Goal: Information Seeking & Learning: Check status

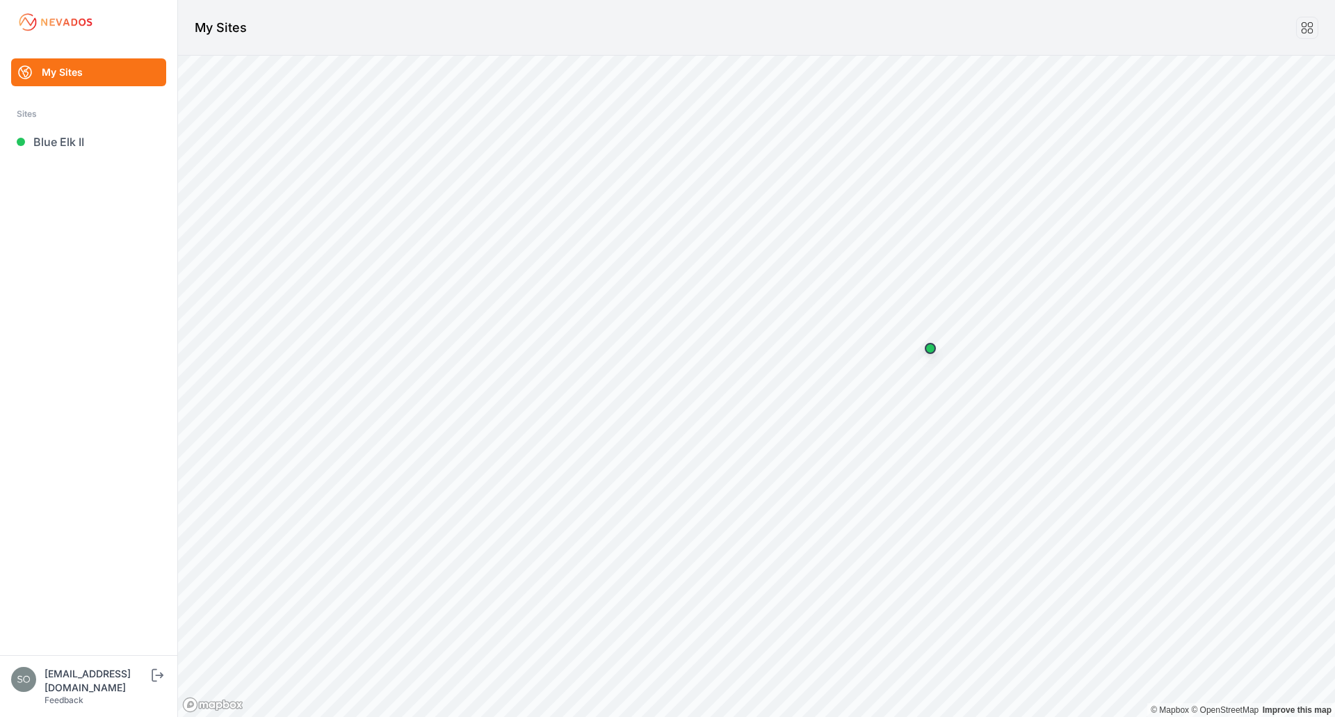
click at [105, 156] on ul "My Sites Sites Blue Elk II" at bounding box center [89, 356] width 144 height 596
click at [77, 144] on link "Blue Elk II" at bounding box center [88, 142] width 155 height 28
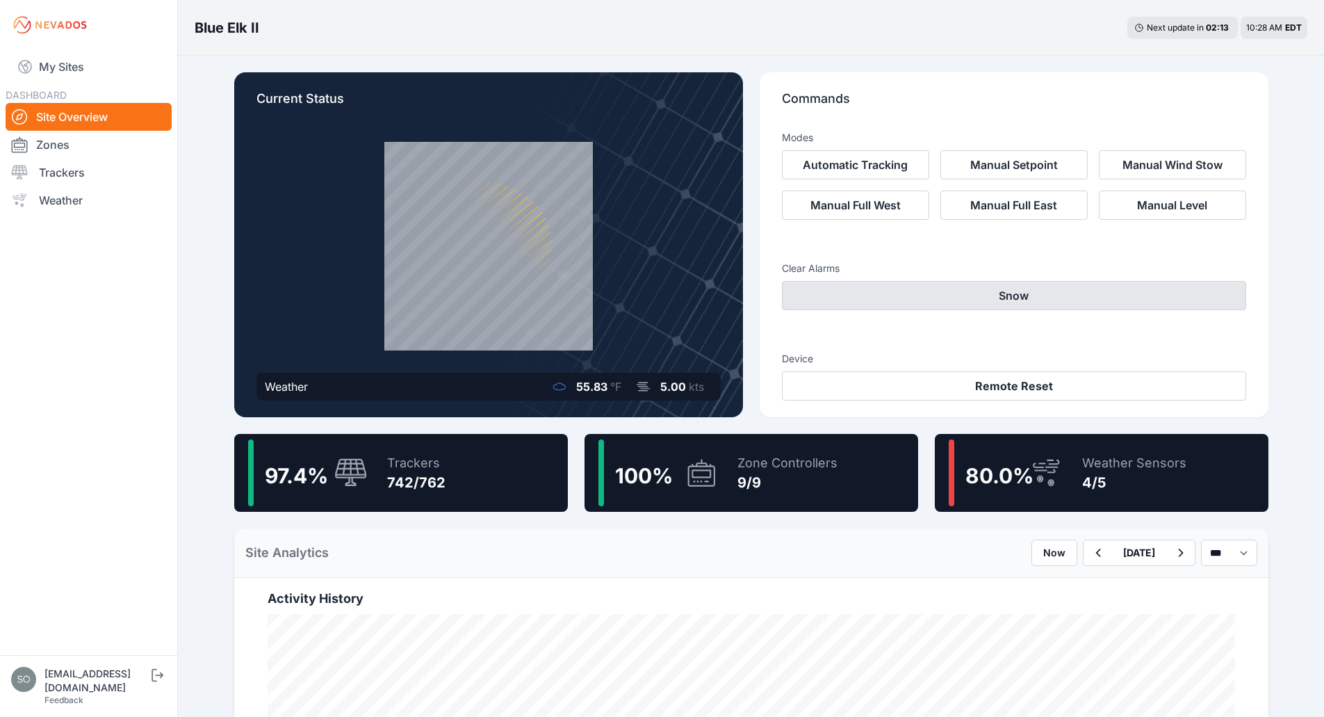
click at [979, 299] on button "Snow" at bounding box center [1014, 295] width 464 height 29
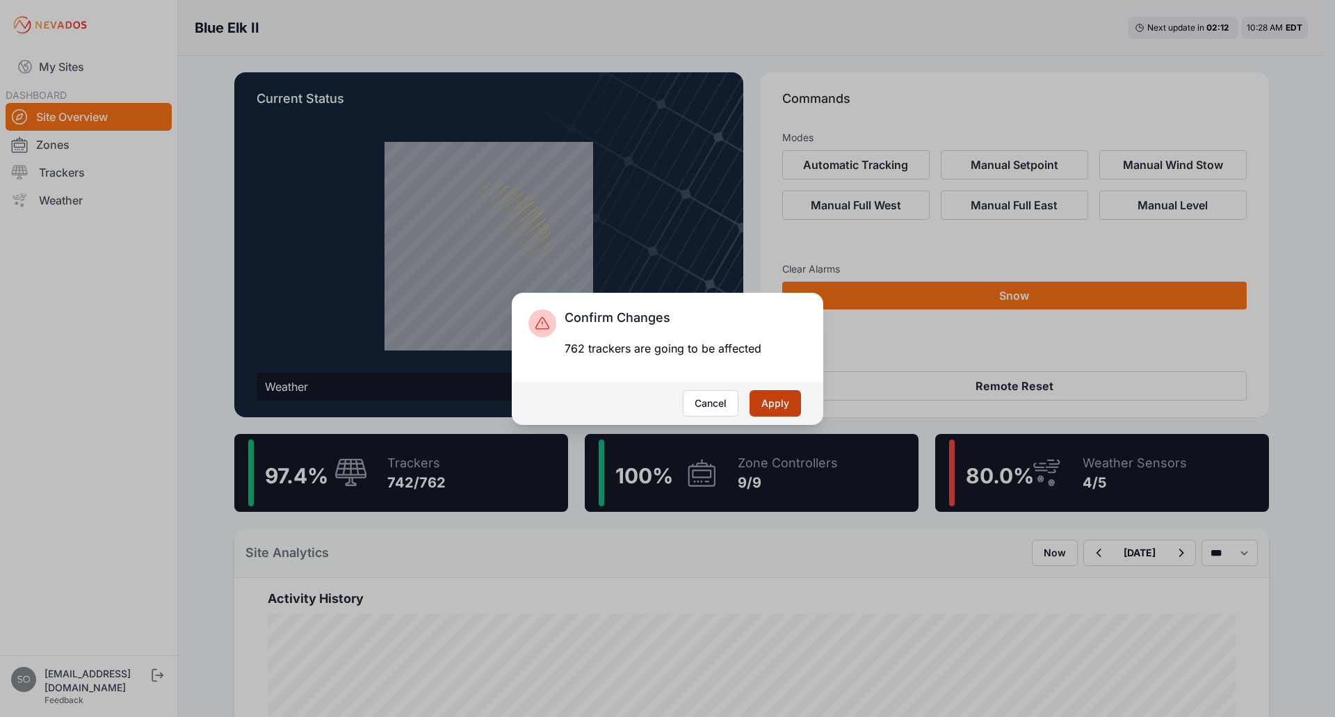
click at [768, 405] on button "Apply" at bounding box center [774, 403] width 51 height 26
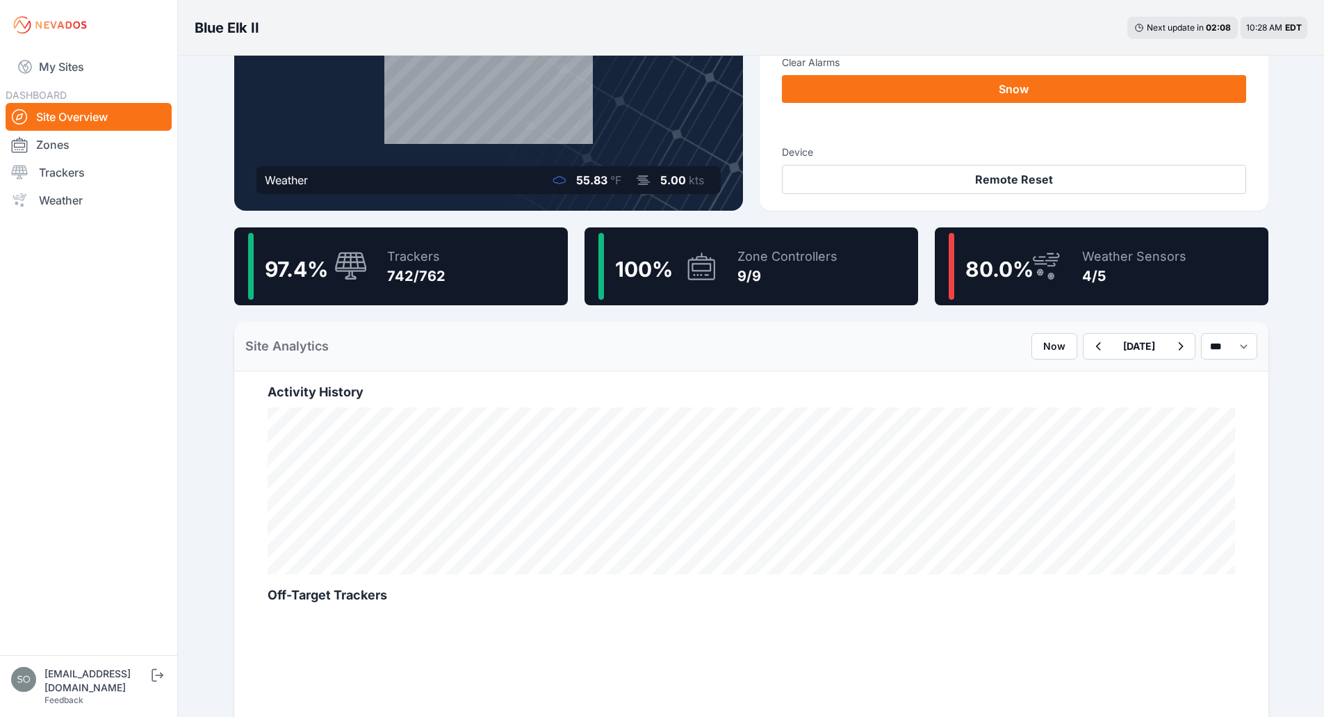
scroll to position [209, 0]
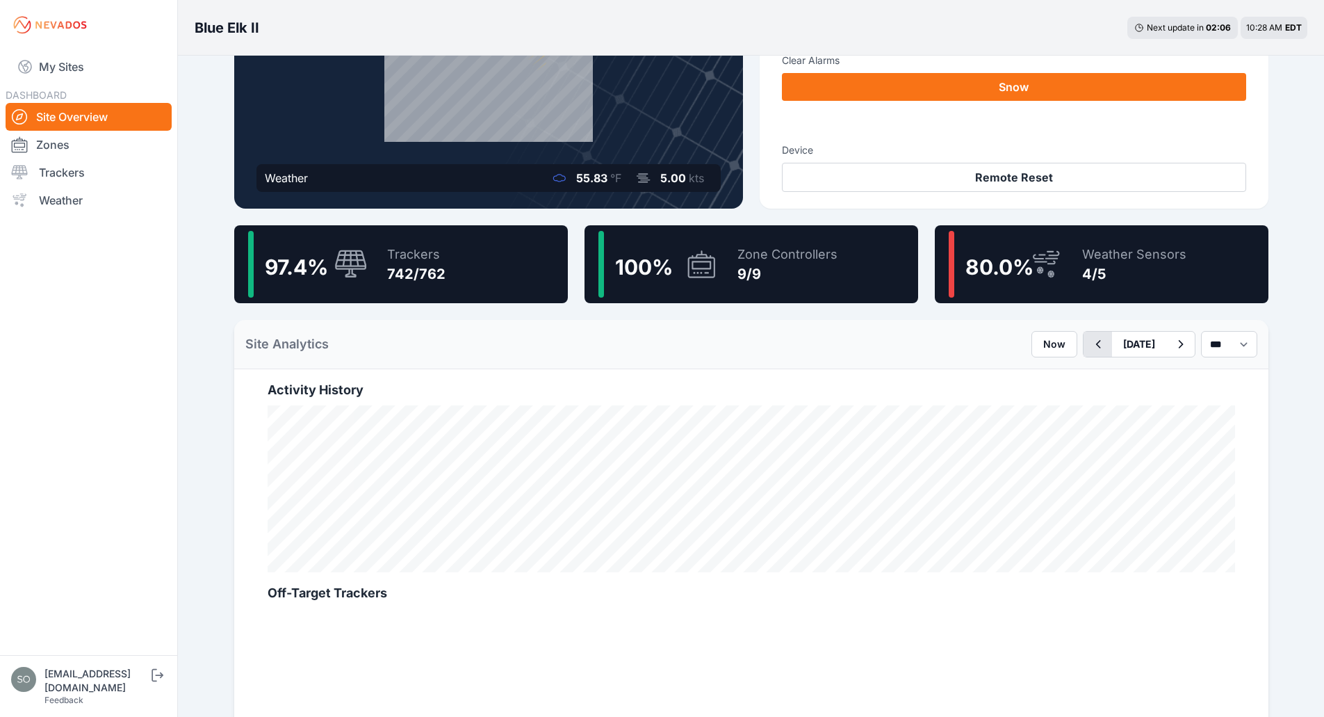
click at [1089, 349] on icon "button" at bounding box center [1097, 344] width 17 height 17
click at [1075, 253] on div "Weather Sensors 4/5" at bounding box center [1127, 264] width 118 height 67
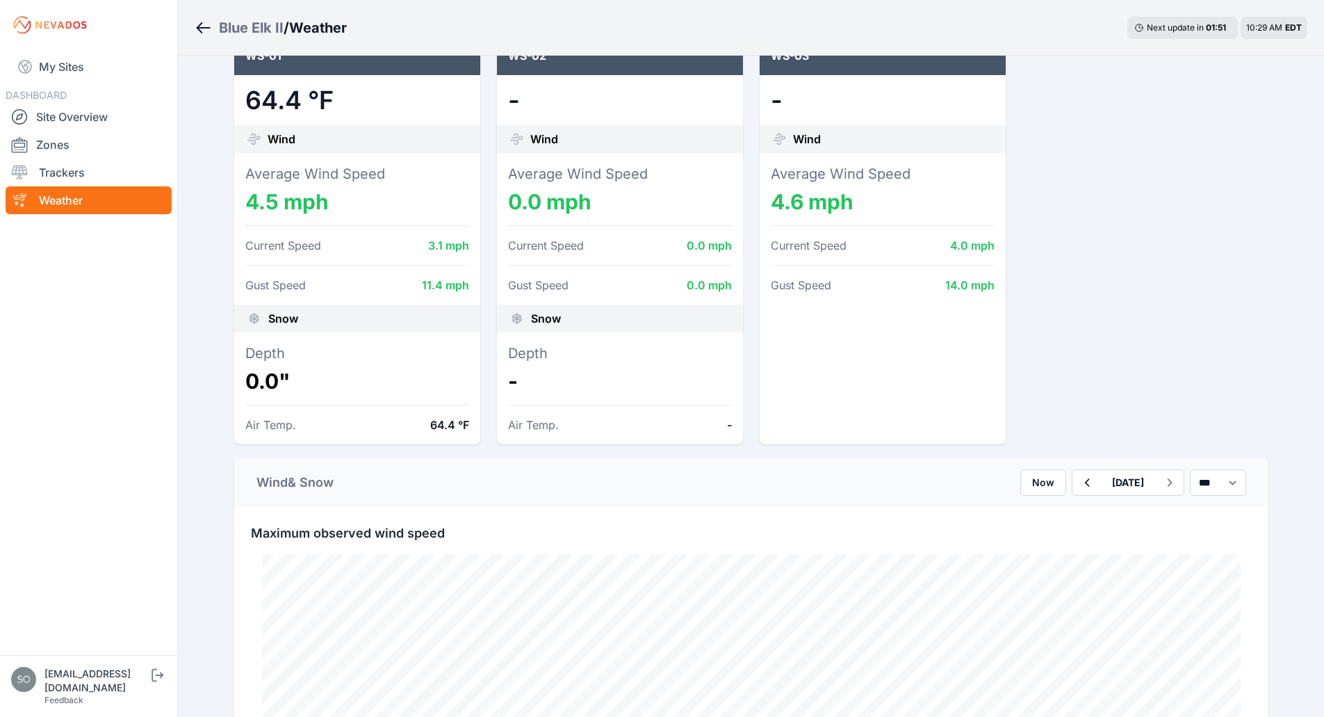
scroll to position [116, 0]
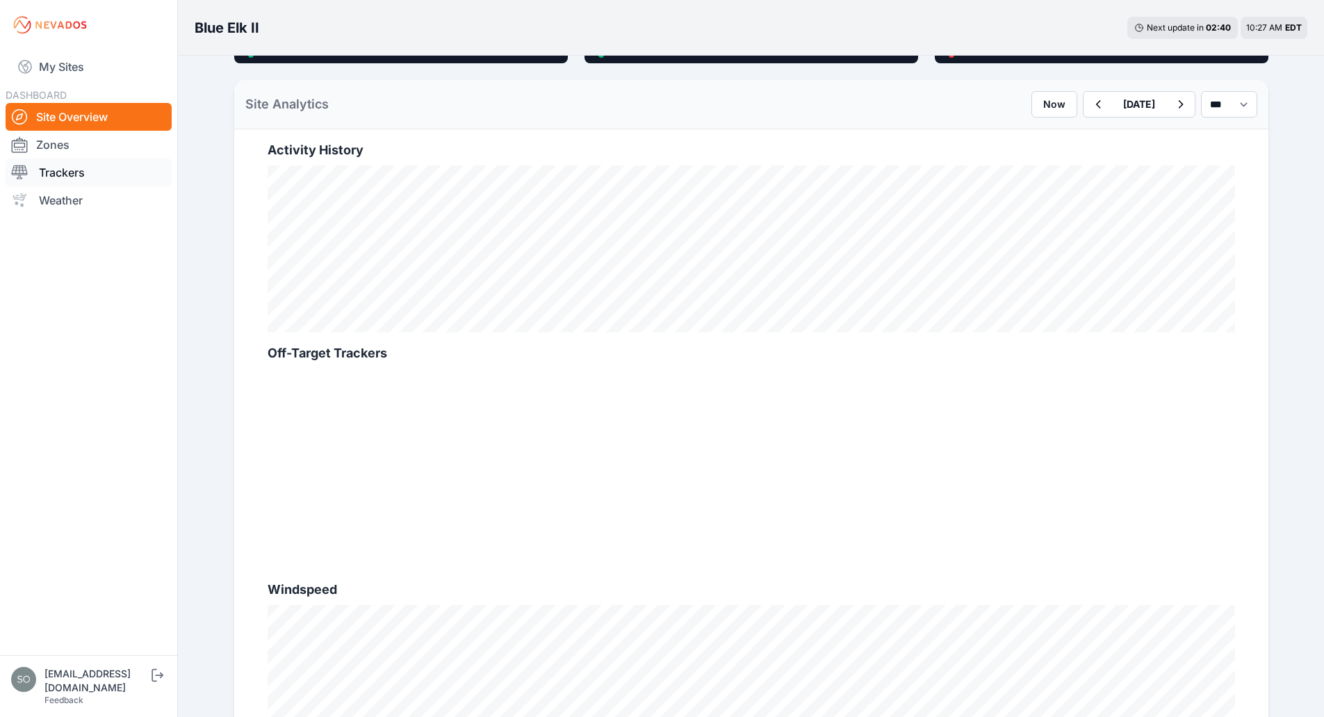
scroll to position [440, 0]
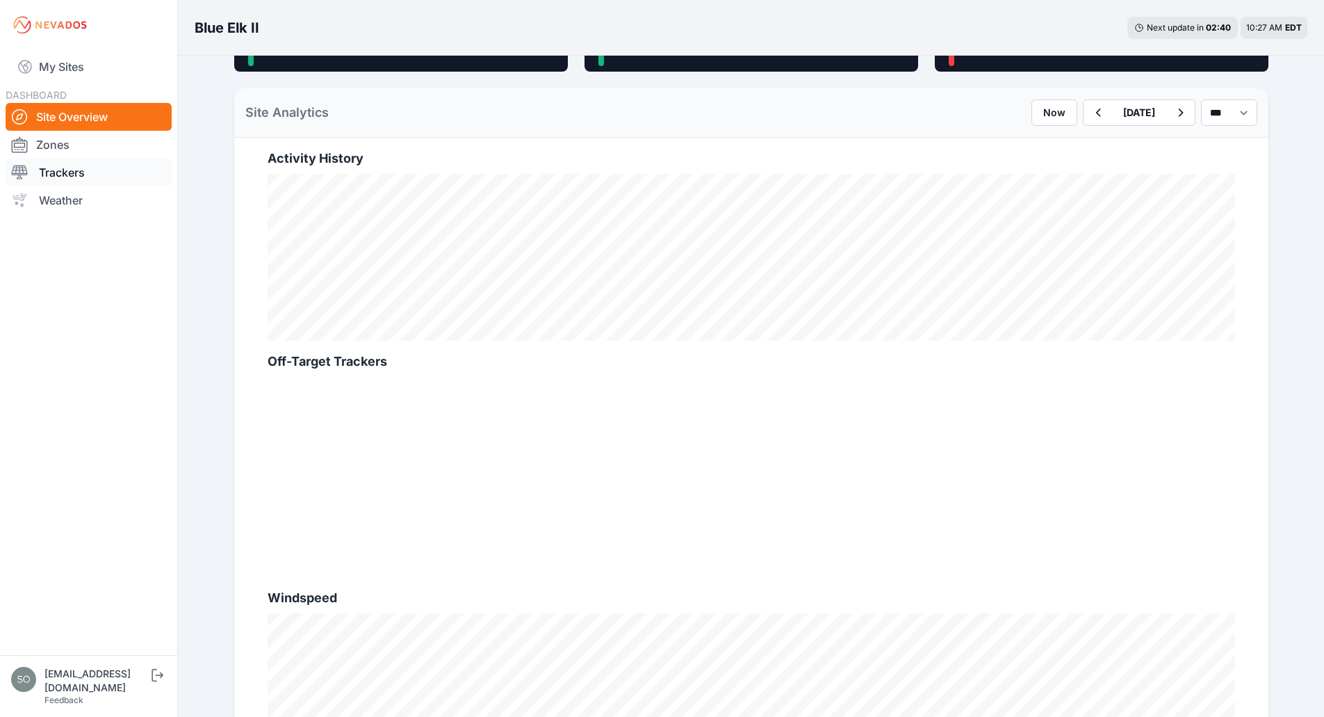
click at [79, 167] on link "Trackers" at bounding box center [89, 172] width 166 height 28
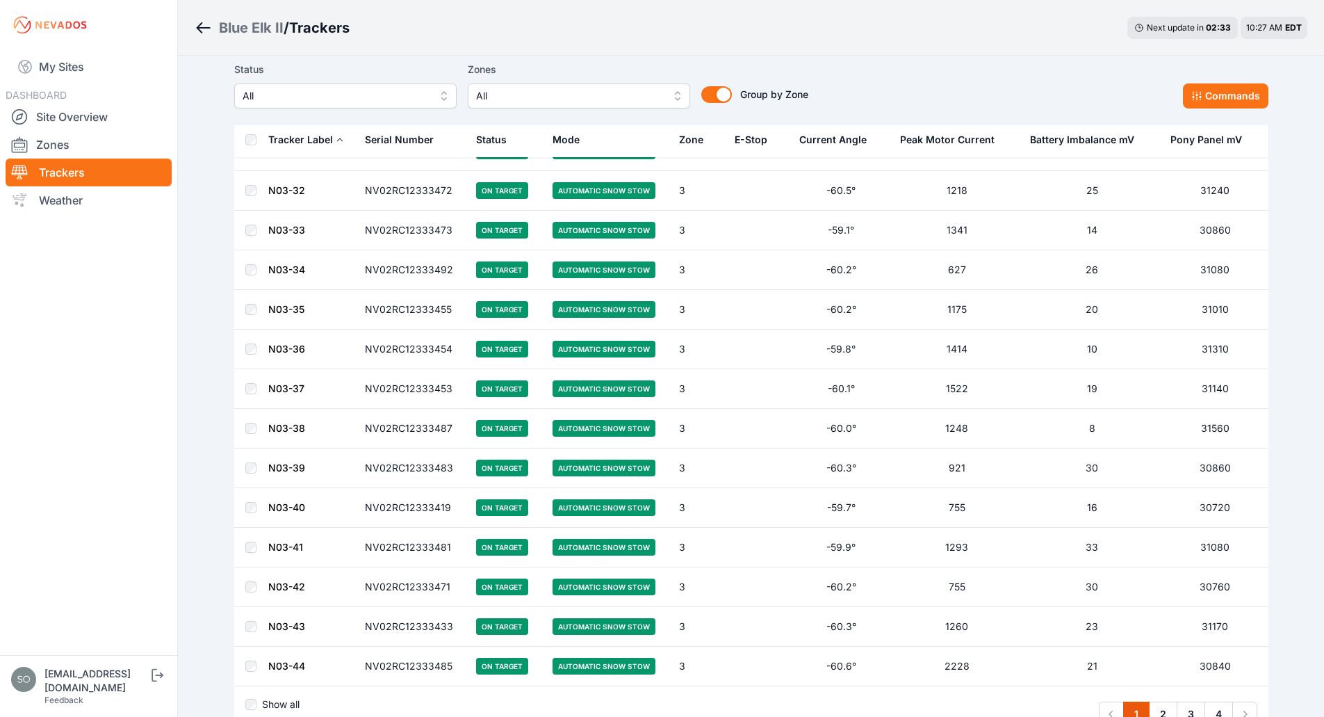
scroll to position [7621, 0]
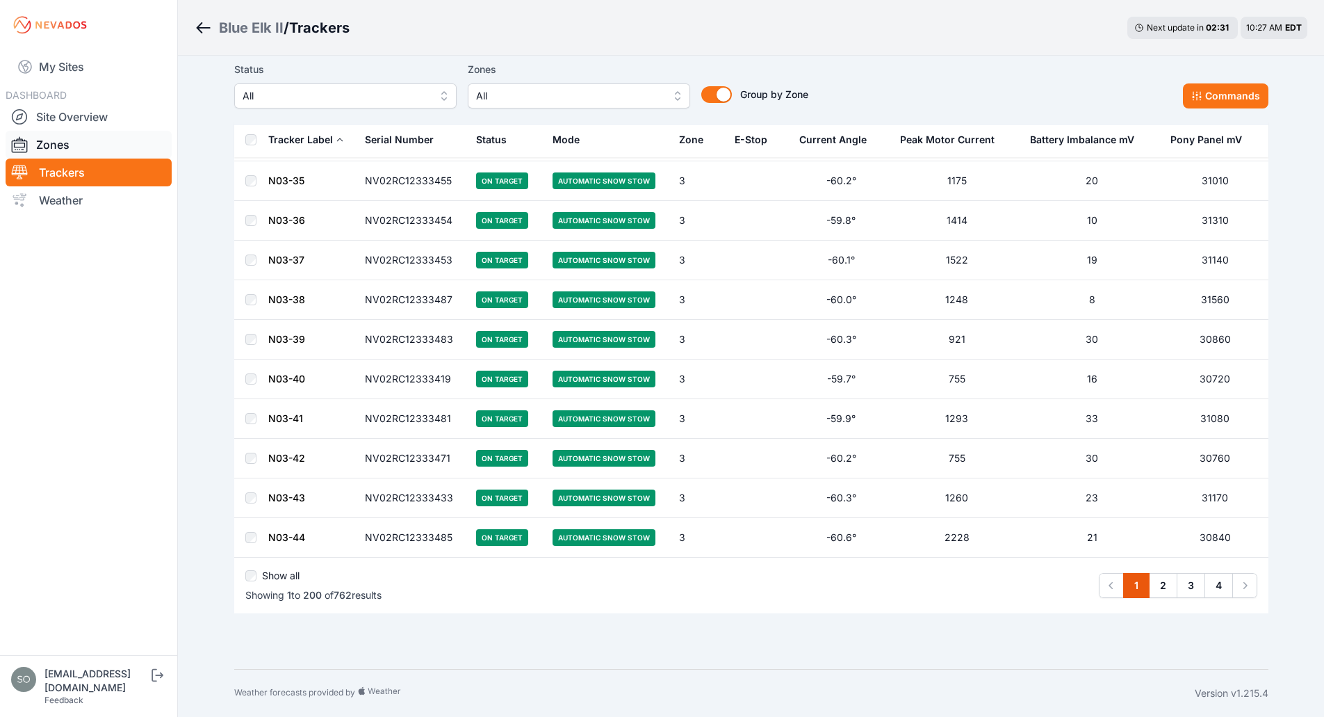
click at [83, 148] on link "Zones" at bounding box center [89, 145] width 166 height 28
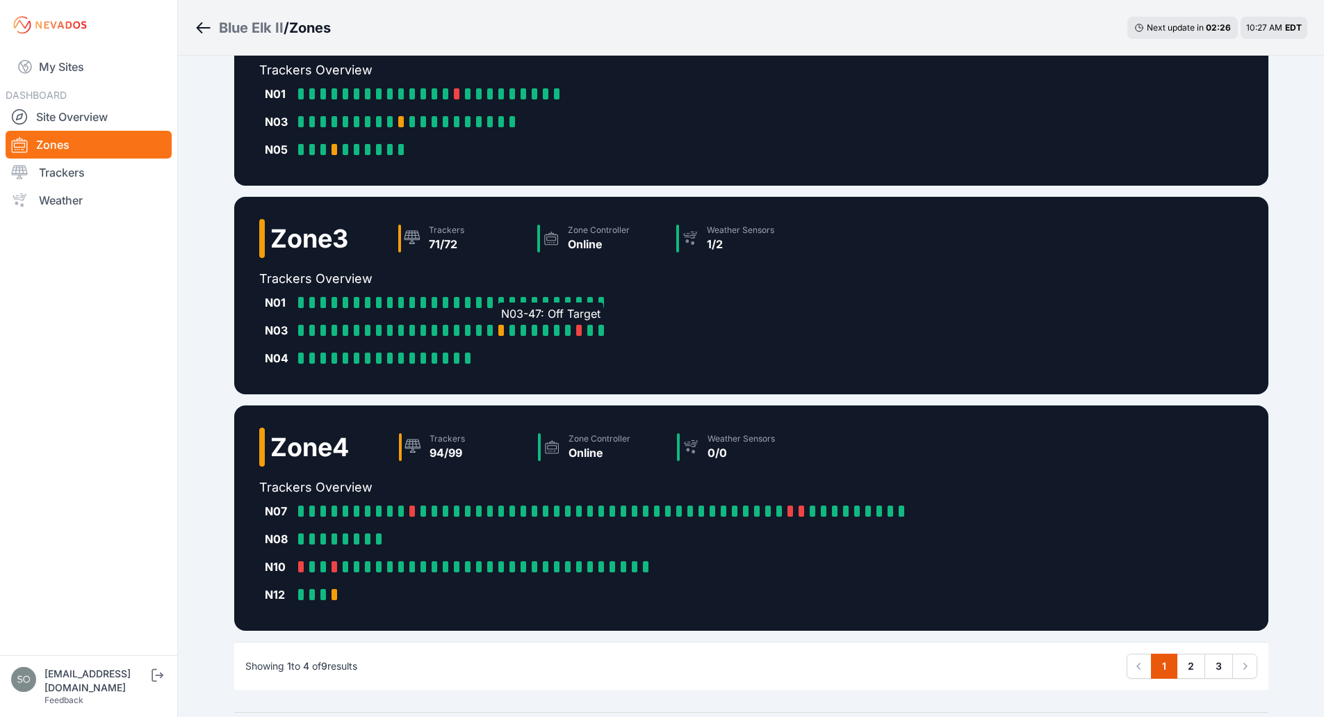
scroll to position [419, 0]
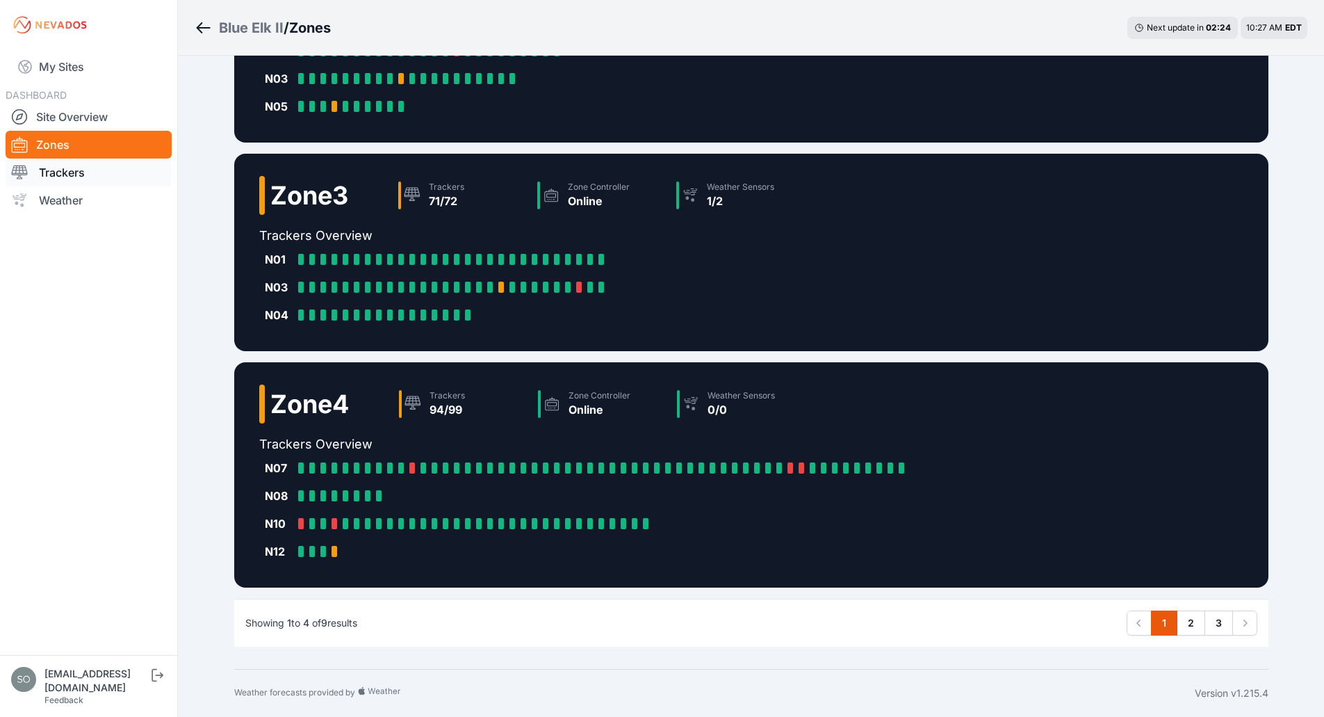
click at [66, 168] on link "Trackers" at bounding box center [89, 172] width 166 height 28
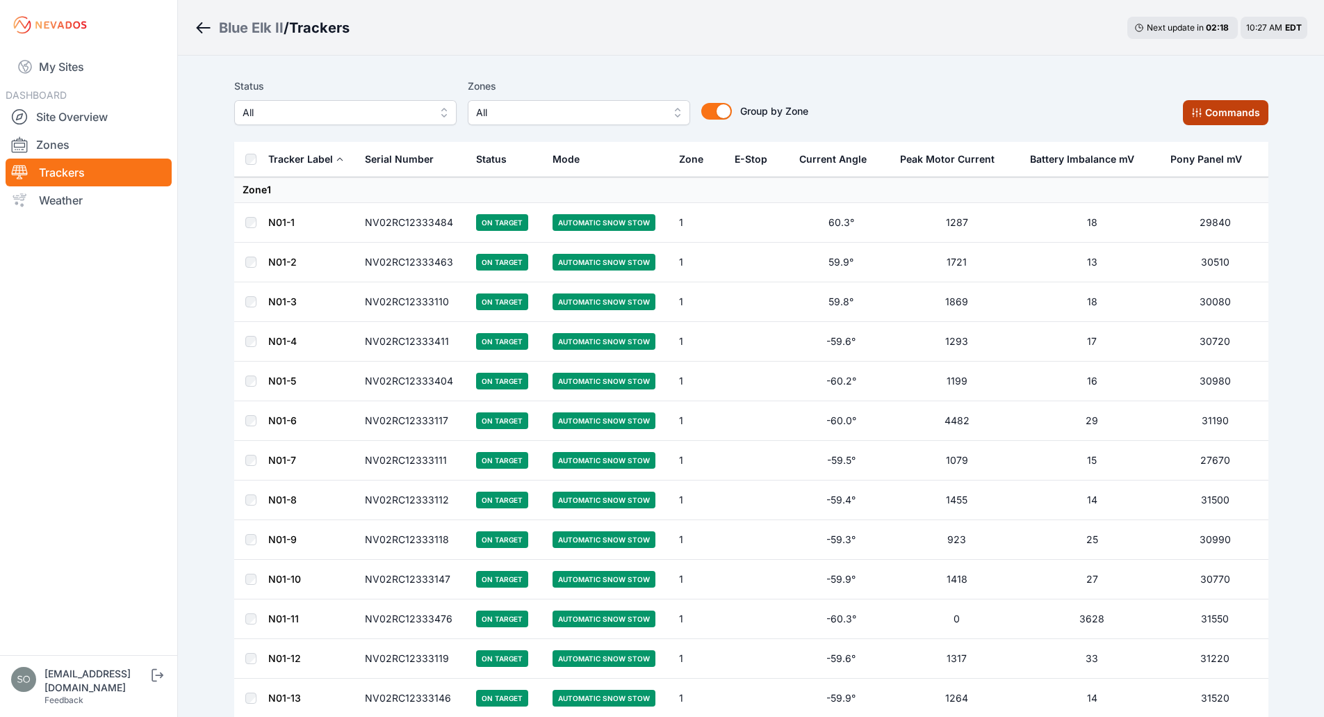
click at [1237, 106] on button "Commands" at bounding box center [1225, 112] width 85 height 25
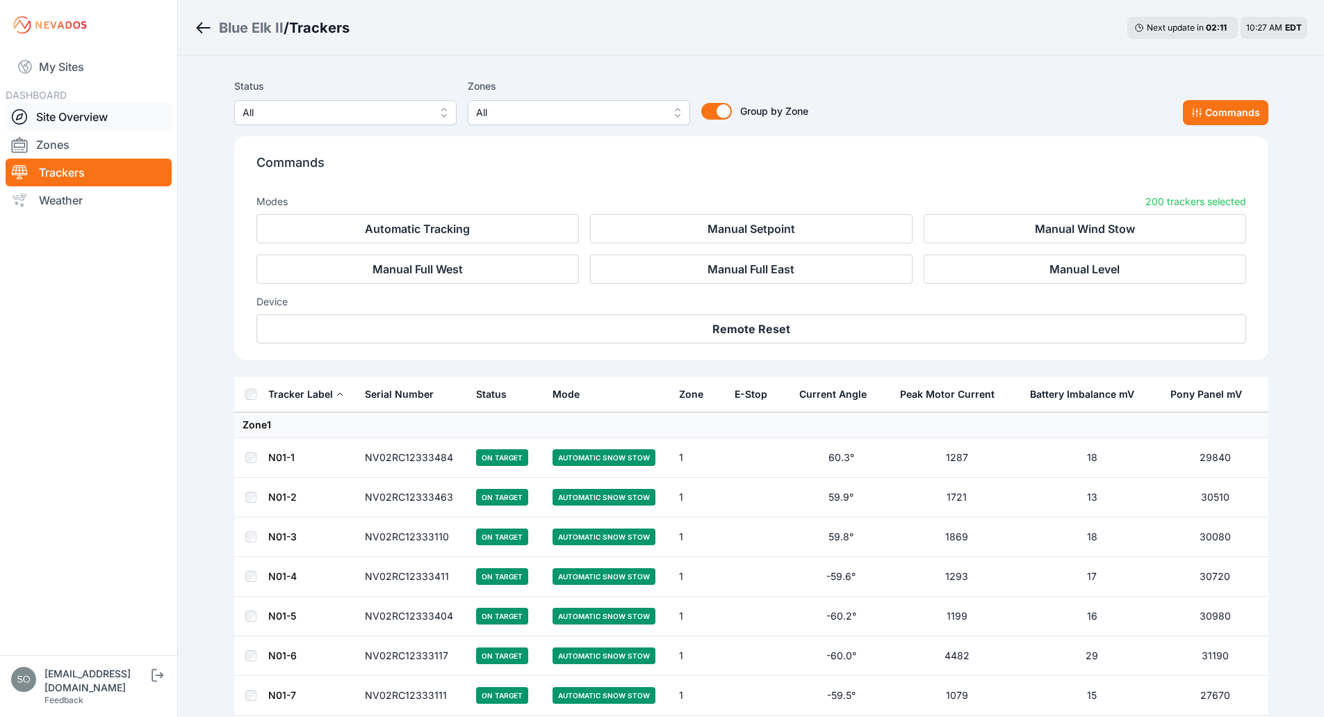
click at [80, 115] on link "Site Overview" at bounding box center [89, 117] width 166 height 28
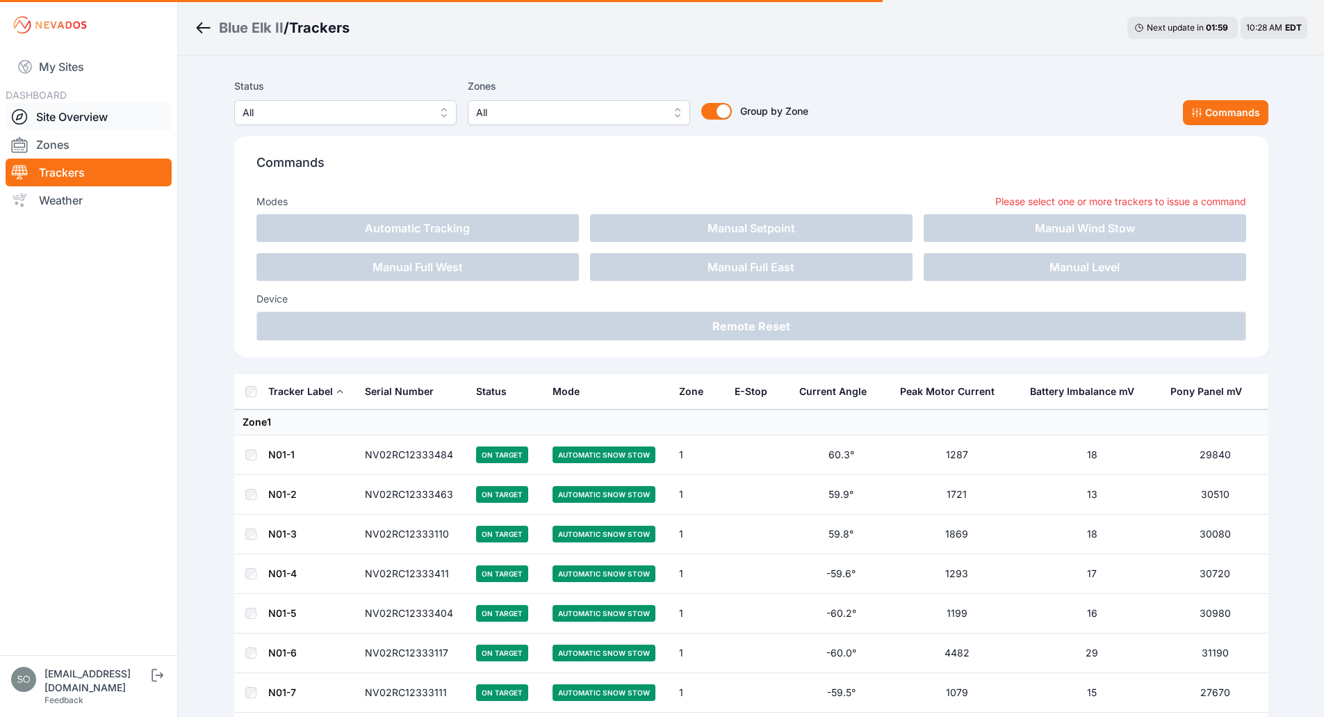
click at [88, 117] on link "Site Overview" at bounding box center [89, 117] width 166 height 28
click at [70, 114] on link "Site Overview" at bounding box center [89, 117] width 166 height 28
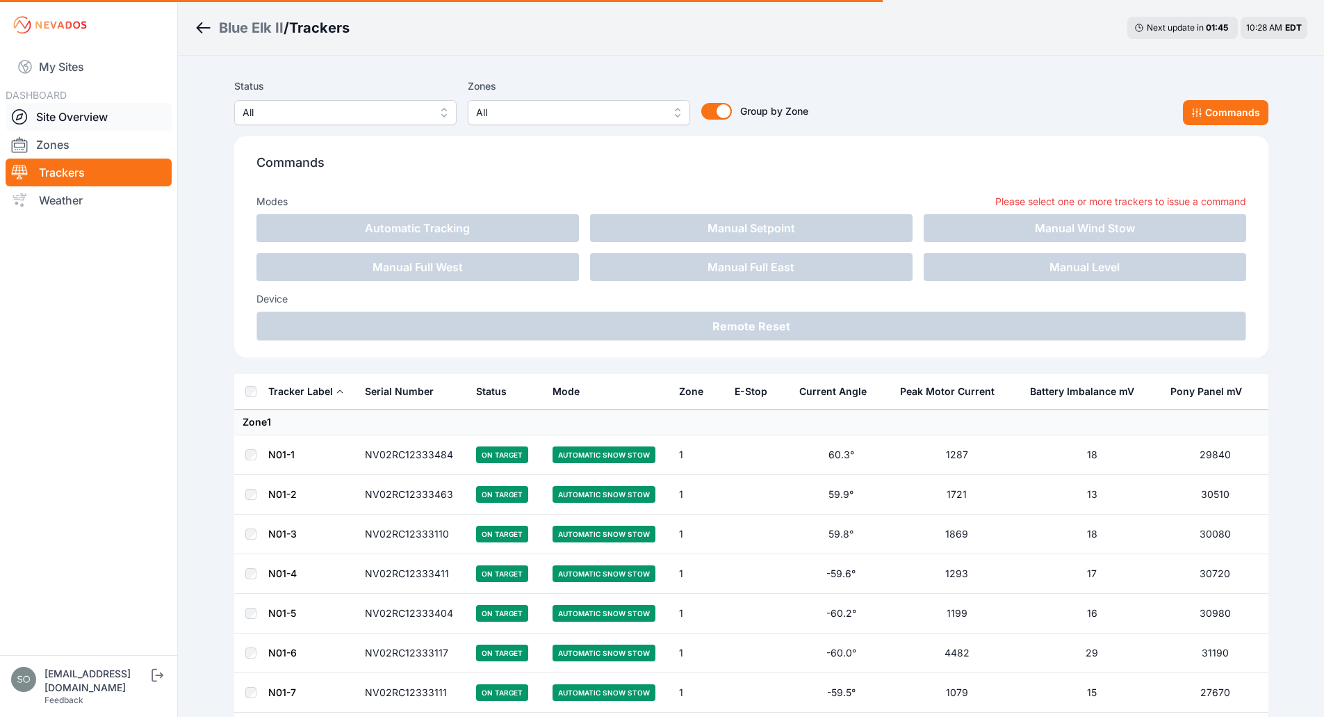
click at [70, 114] on link "Site Overview" at bounding box center [89, 117] width 166 height 28
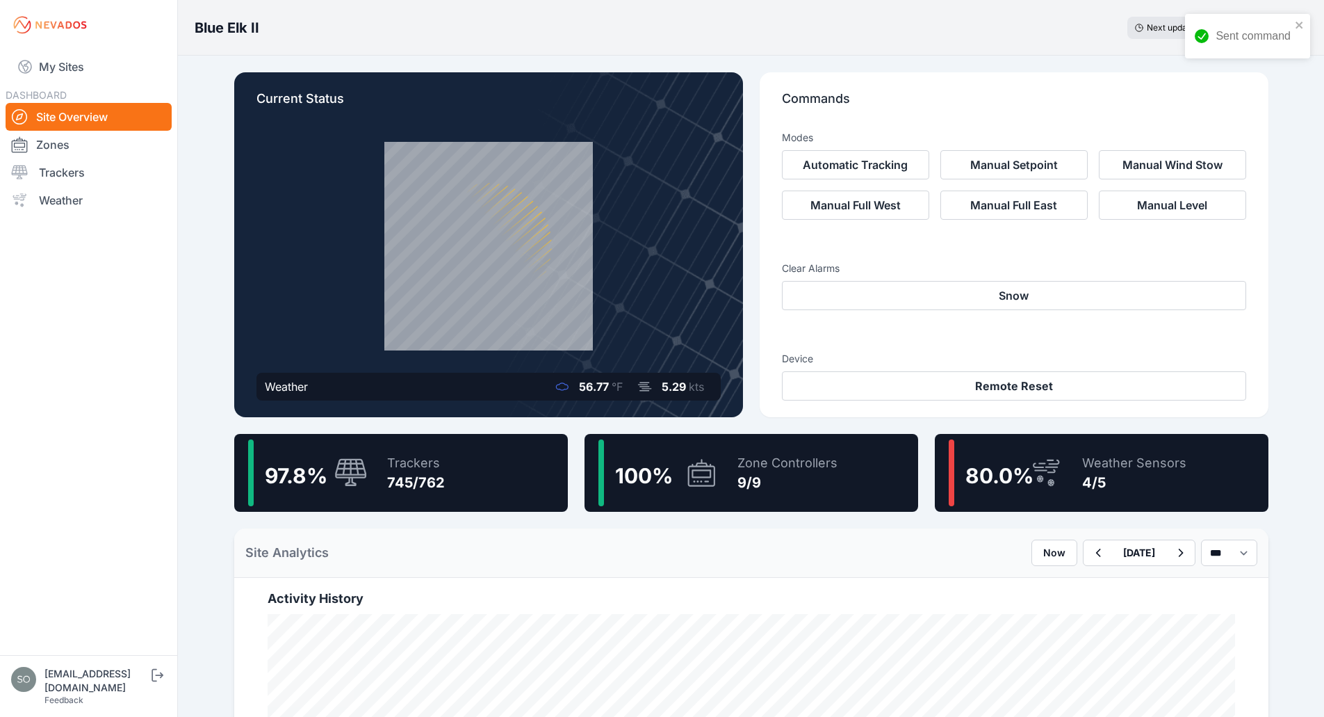
click at [1149, 474] on div "4/5" at bounding box center [1134, 482] width 104 height 19
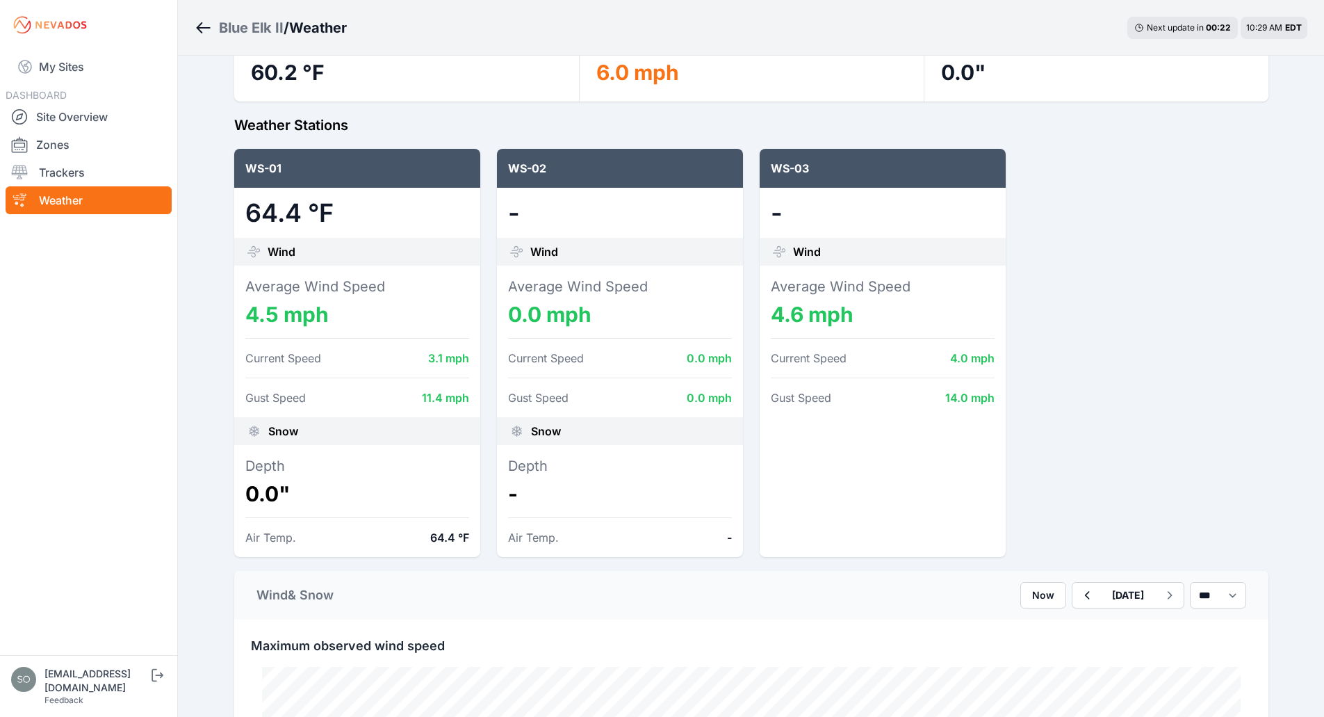
scroll to position [116, 0]
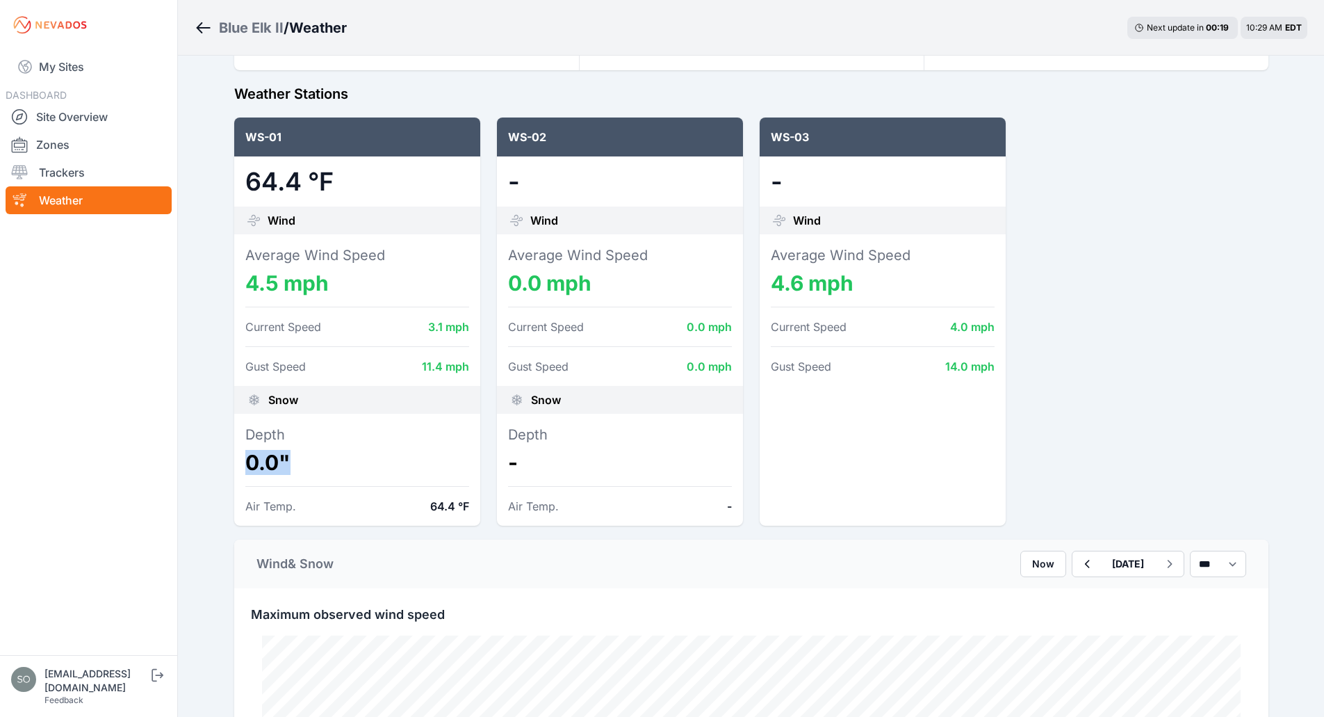
drag, startPoint x: 250, startPoint y: 464, endPoint x: 308, endPoint y: 463, distance: 57.7
click at [308, 463] on dd "0.0"" at bounding box center [357, 462] width 224 height 25
click at [209, 473] on div "Blue Elk II / Weather Next update in 00 : 18 10:29 AM EDT Site Summary (Last Ho…" at bounding box center [662, 723] width 1324 height 1679
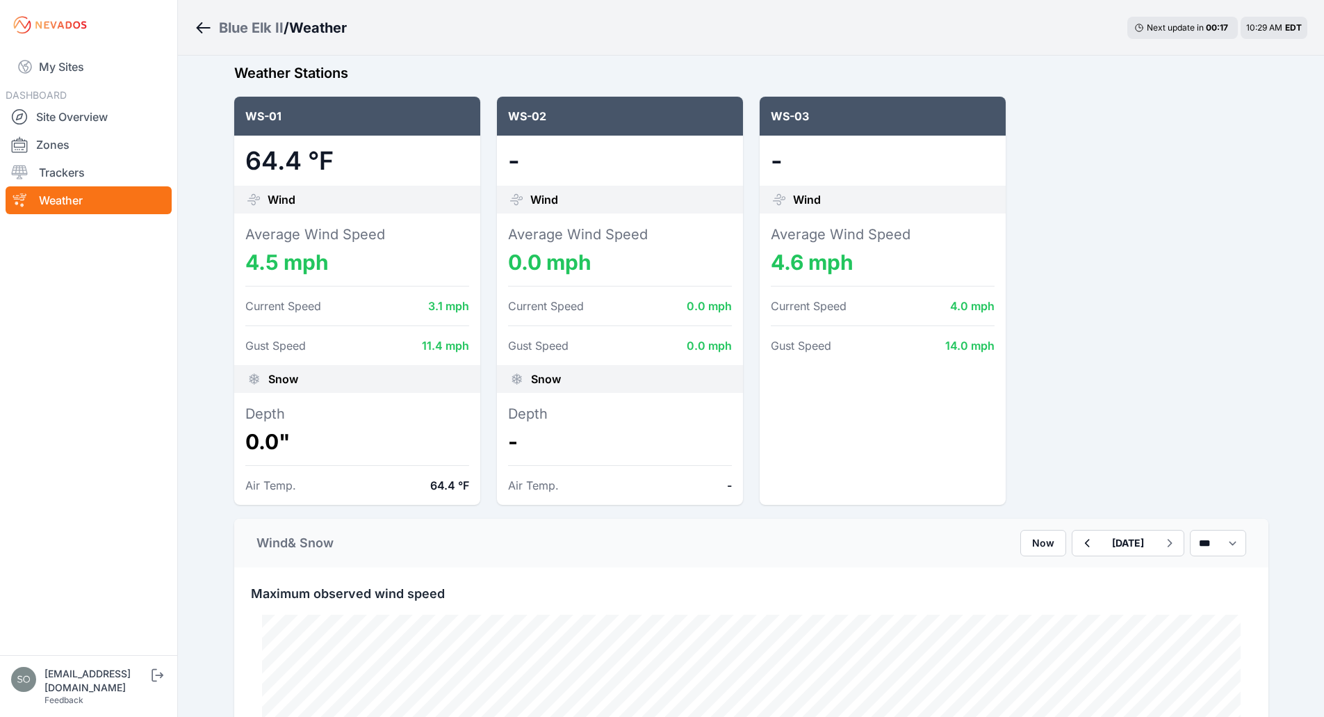
scroll to position [162, 0]
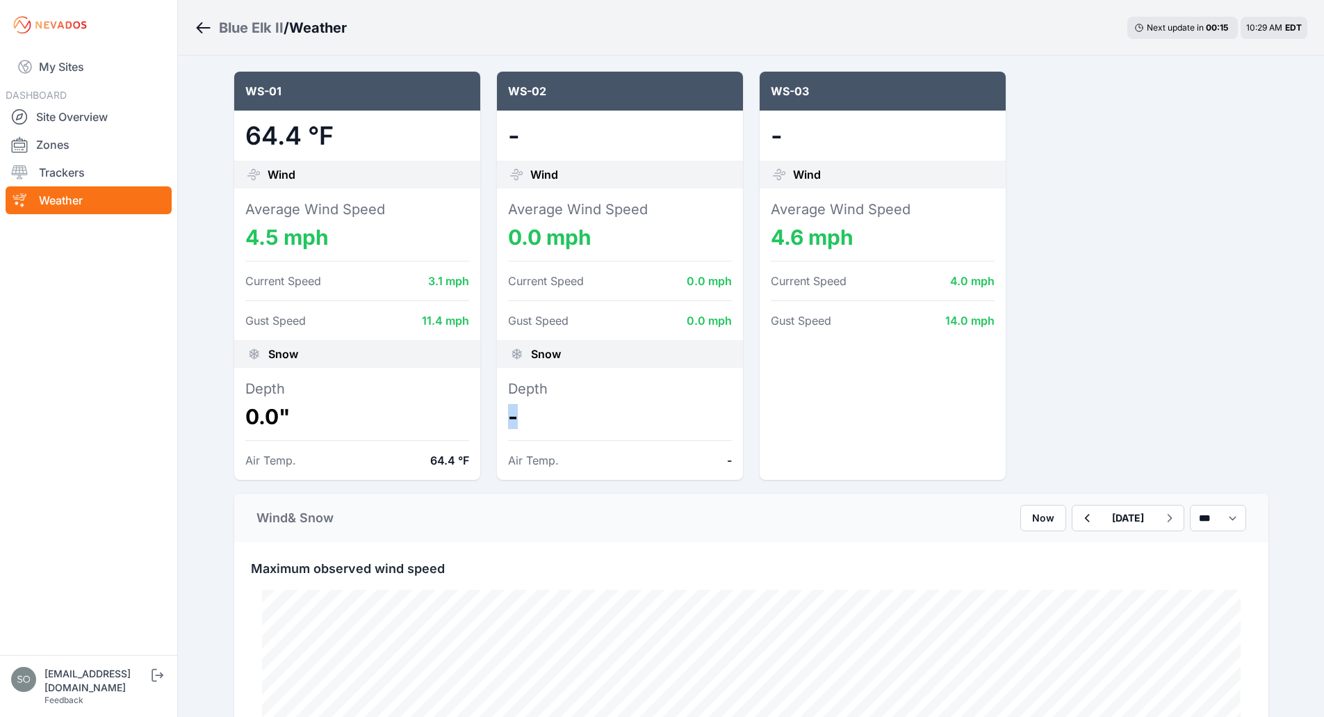
drag, startPoint x: 510, startPoint y: 416, endPoint x: 580, endPoint y: 412, distance: 70.3
click at [580, 412] on dd "-" at bounding box center [620, 416] width 224 height 25
click at [614, 415] on dd "-" at bounding box center [620, 416] width 224 height 25
click at [603, 412] on dd "-" at bounding box center [620, 416] width 224 height 25
